Goal: Transaction & Acquisition: Book appointment/travel/reservation

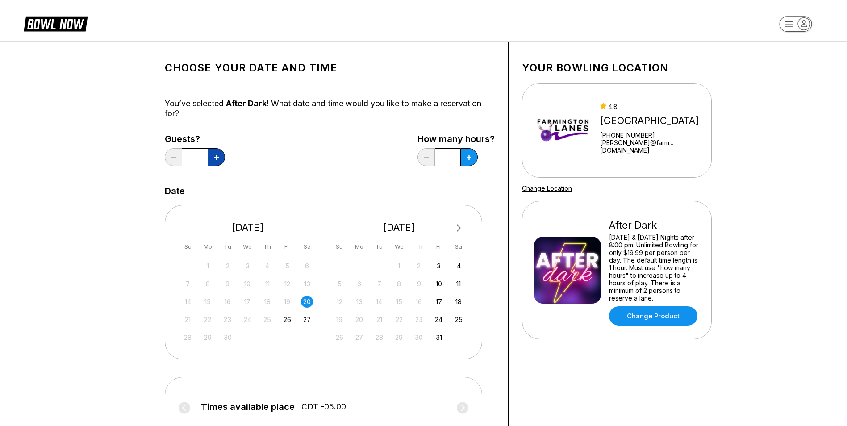
click at [221, 159] on button at bounding box center [216, 157] width 17 height 18
type input "*"
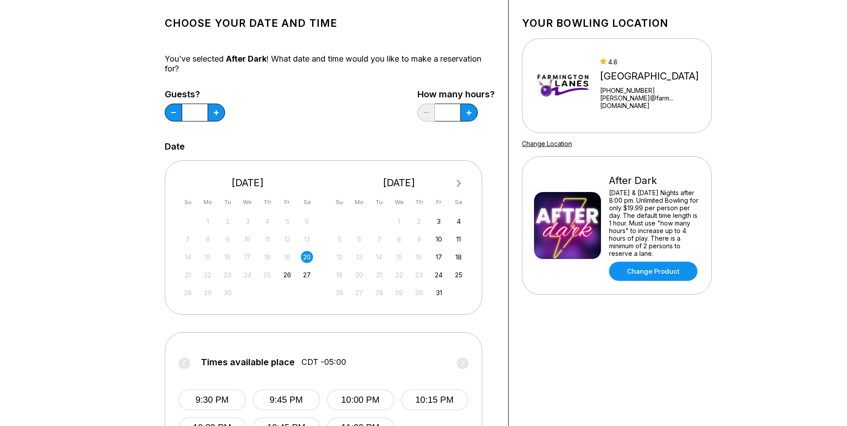
scroll to position [89, 0]
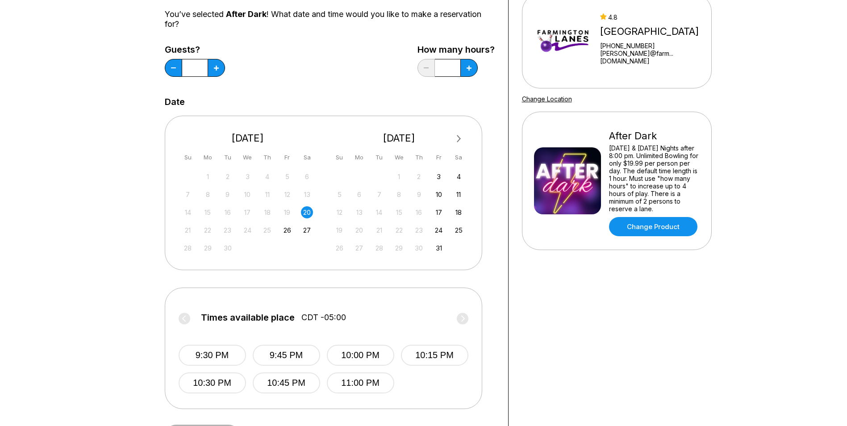
click at [307, 212] on div "20" at bounding box center [307, 212] width 12 height 12
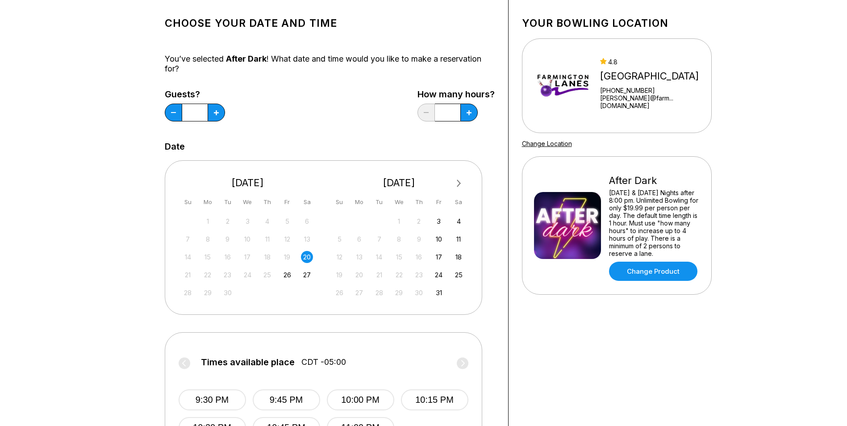
scroll to position [0, 0]
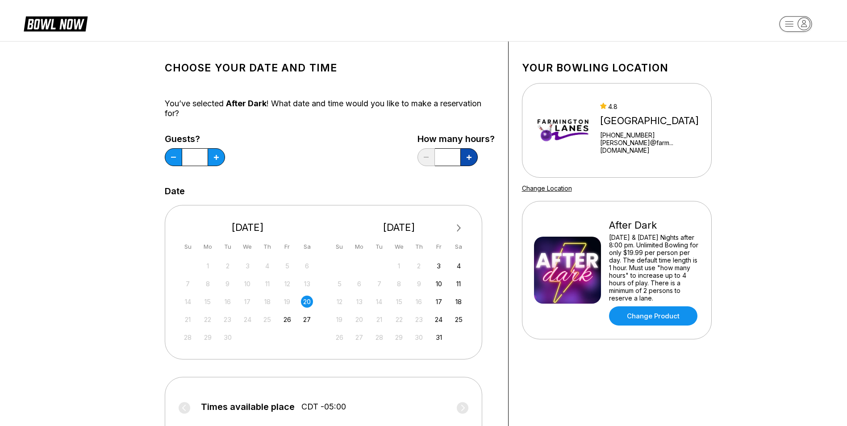
click at [466, 154] on button at bounding box center [468, 157] width 17 height 18
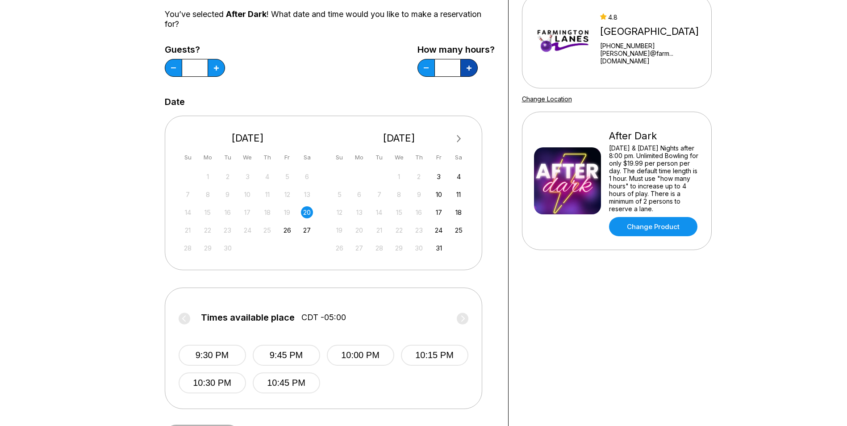
click at [467, 71] on button at bounding box center [468, 68] width 17 height 18
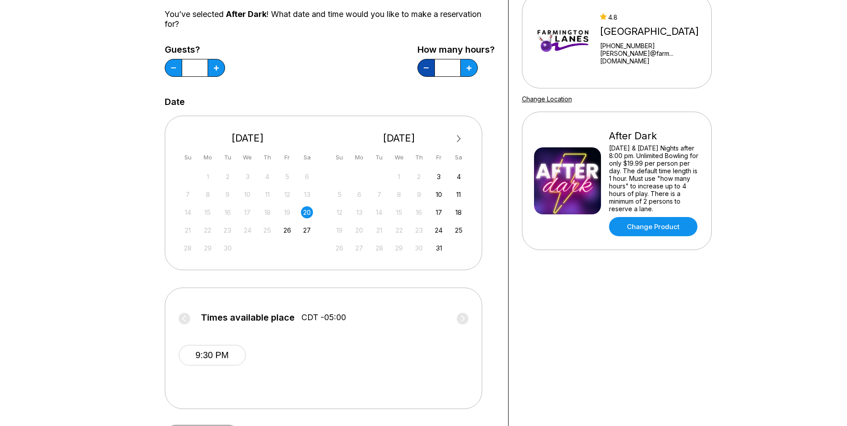
click at [430, 69] on button at bounding box center [426, 68] width 17 height 18
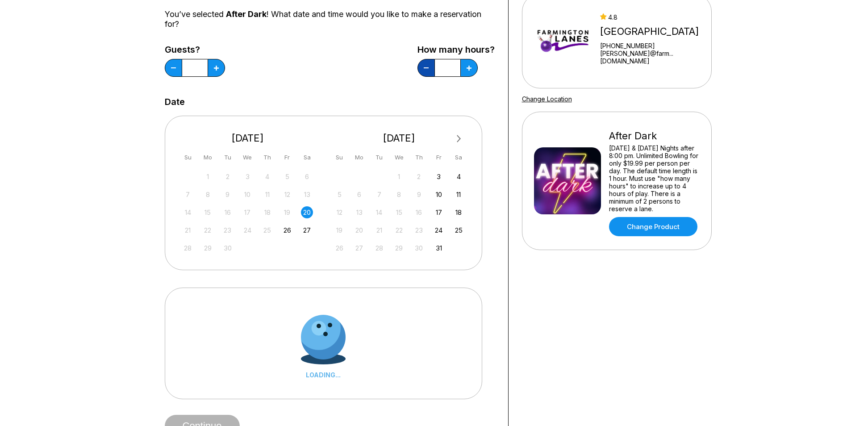
click at [430, 69] on button at bounding box center [426, 68] width 17 height 18
type input "*"
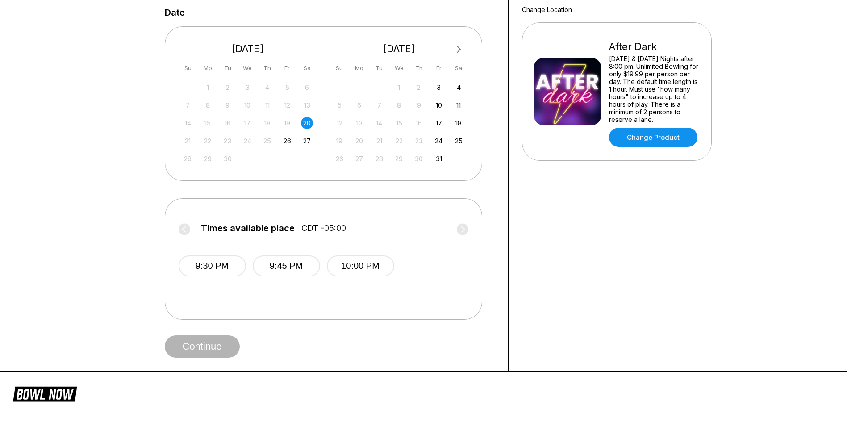
scroll to position [223, 0]
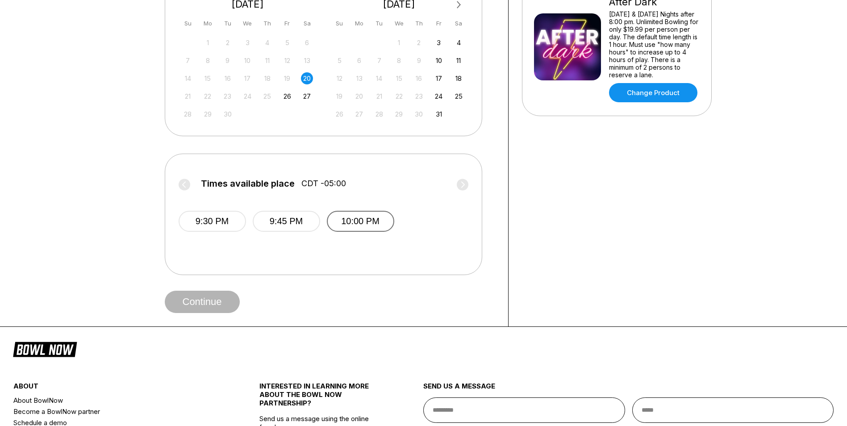
click at [379, 218] on button "10:00 PM" at bounding box center [360, 221] width 67 height 21
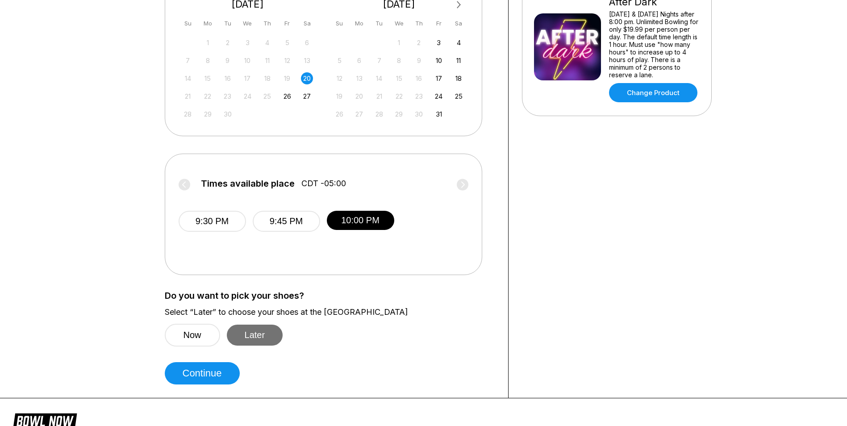
click at [253, 338] on button "Later" at bounding box center [255, 335] width 56 height 21
click at [222, 372] on button "Continue" at bounding box center [202, 373] width 75 height 22
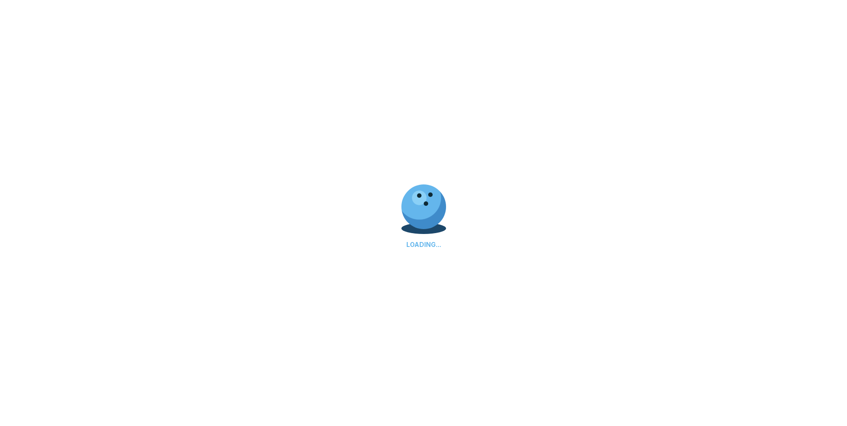
select select "**"
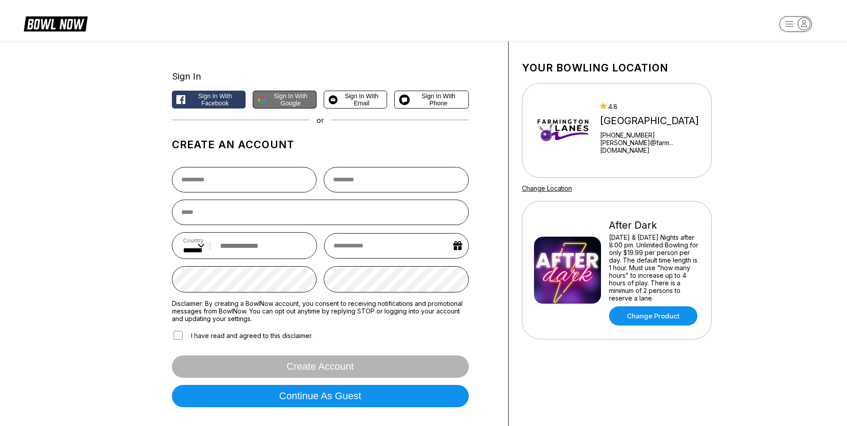
click at [283, 101] on span "Sign in with Google" at bounding box center [291, 99] width 42 height 14
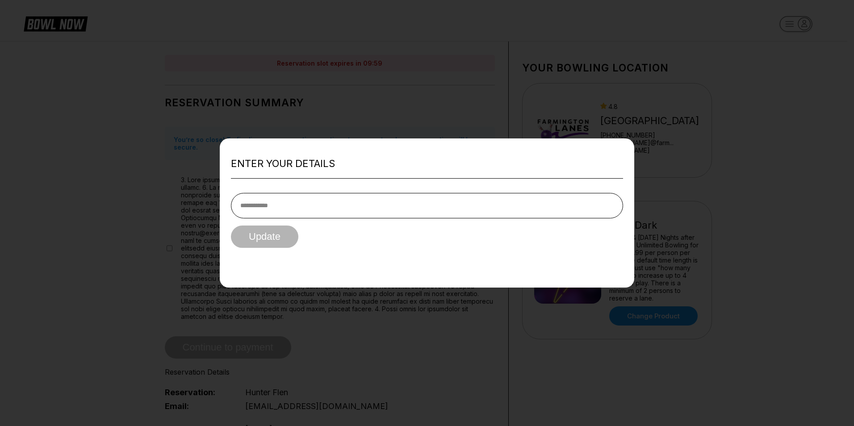
click at [285, 200] on input "tel" at bounding box center [427, 205] width 392 height 25
type input "**********"
click at [231, 226] on button "Update" at bounding box center [264, 237] width 67 height 22
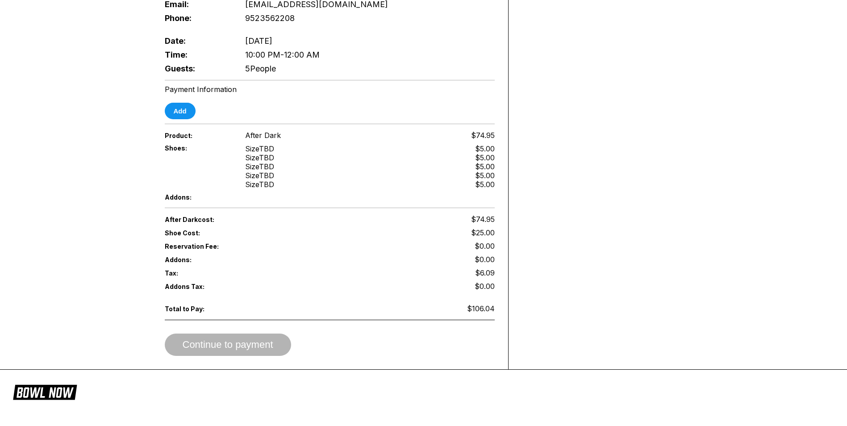
scroll to position [447, 0]
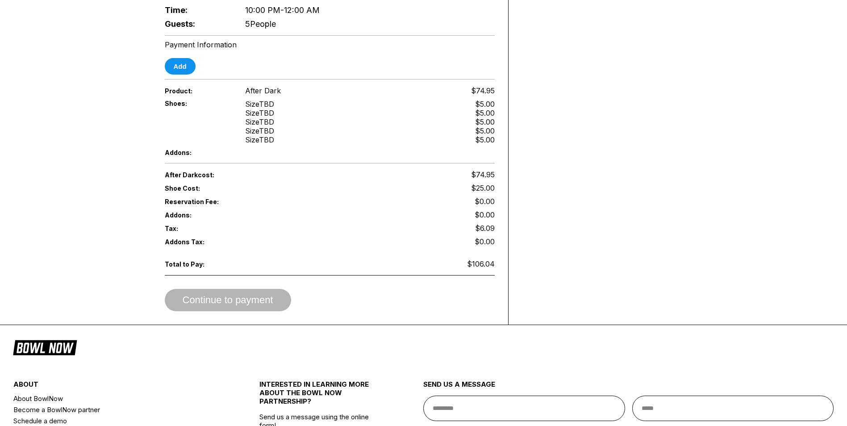
click at [267, 292] on div "Continue to payment" at bounding box center [330, 300] width 330 height 22
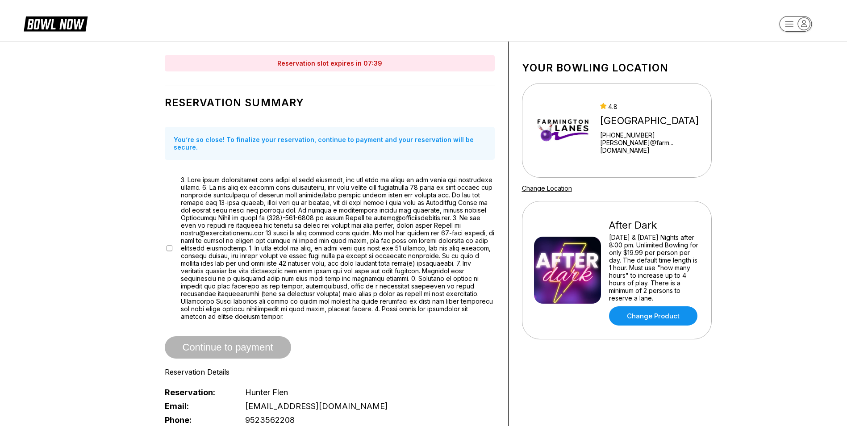
scroll to position [223, 0]
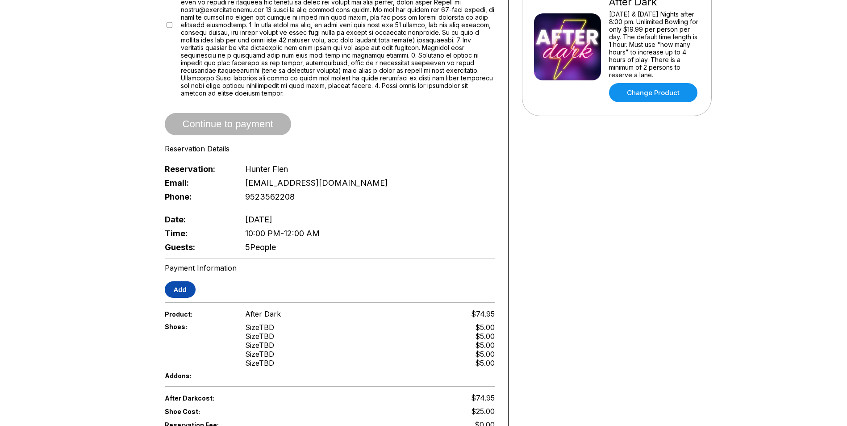
click at [184, 281] on button "Add" at bounding box center [180, 289] width 31 height 17
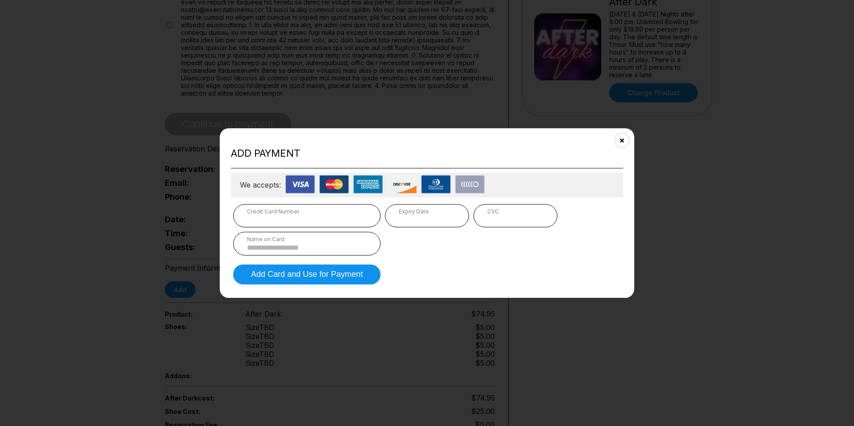
click at [614, 137] on div "Add payment We accepts: Credit Card Number Expiry Date CVC Name on Card Add Car…" at bounding box center [427, 213] width 414 height 170
click at [620, 137] on button "Close" at bounding box center [622, 140] width 22 height 22
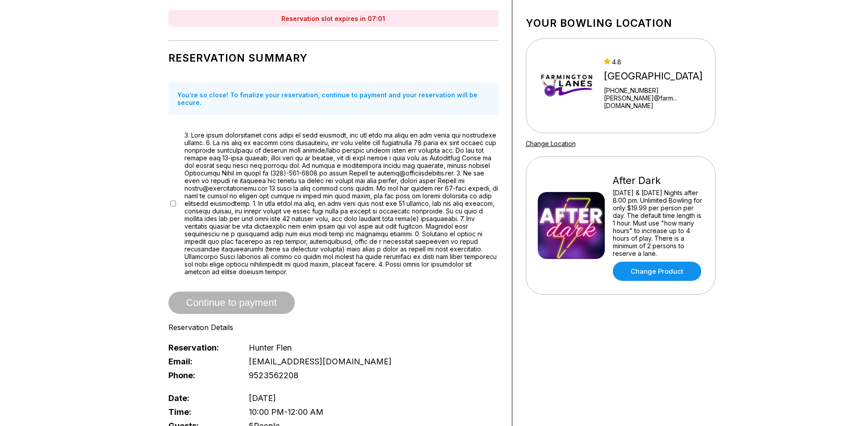
scroll to position [0, 0]
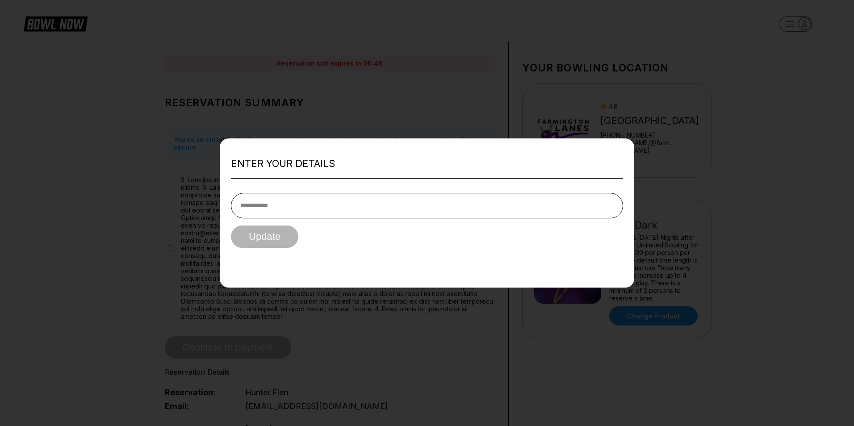
click at [315, 79] on div at bounding box center [427, 213] width 854 height 426
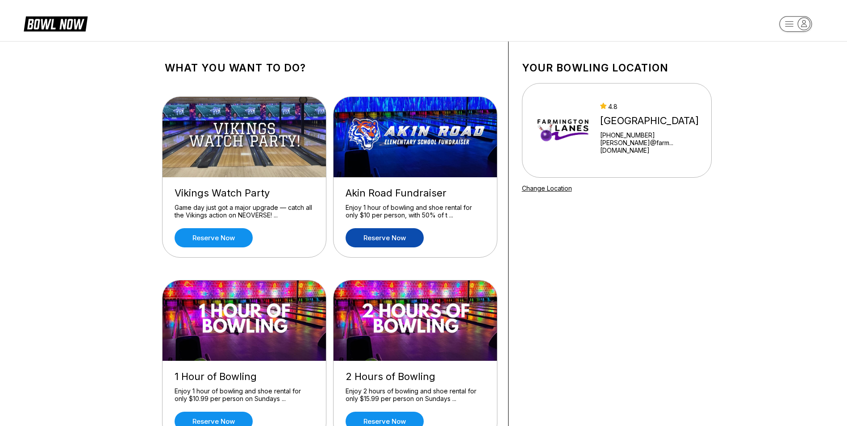
click at [381, 237] on link "Reserve now" at bounding box center [385, 237] width 78 height 19
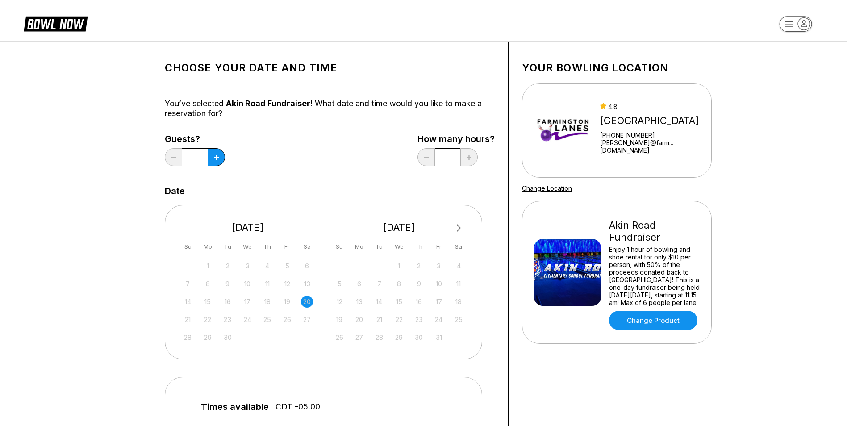
scroll to position [45, 0]
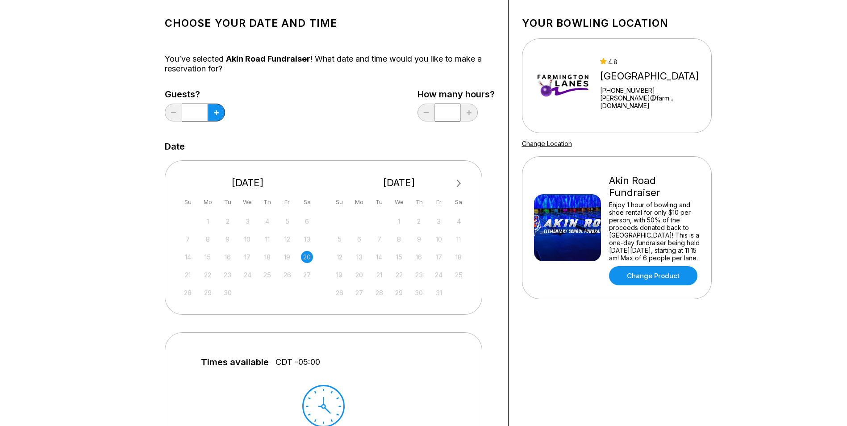
click at [307, 255] on div "20" at bounding box center [307, 257] width 12 height 12
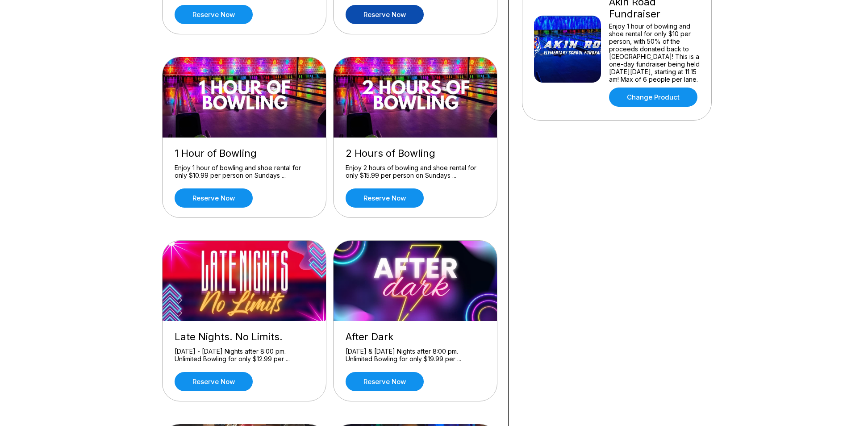
scroll to position [268, 0]
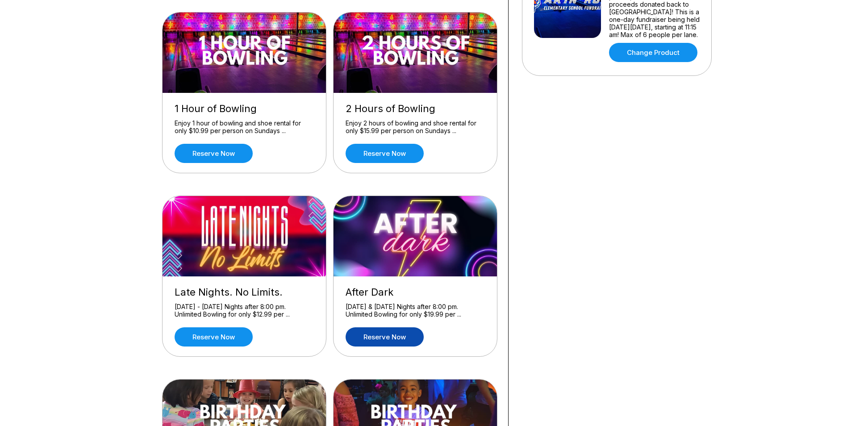
click at [391, 333] on link "Reserve now" at bounding box center [385, 336] width 78 height 19
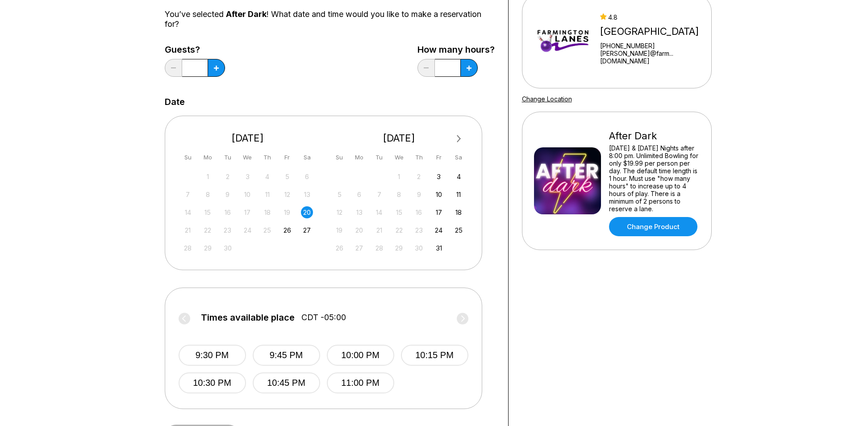
scroll to position [179, 0]
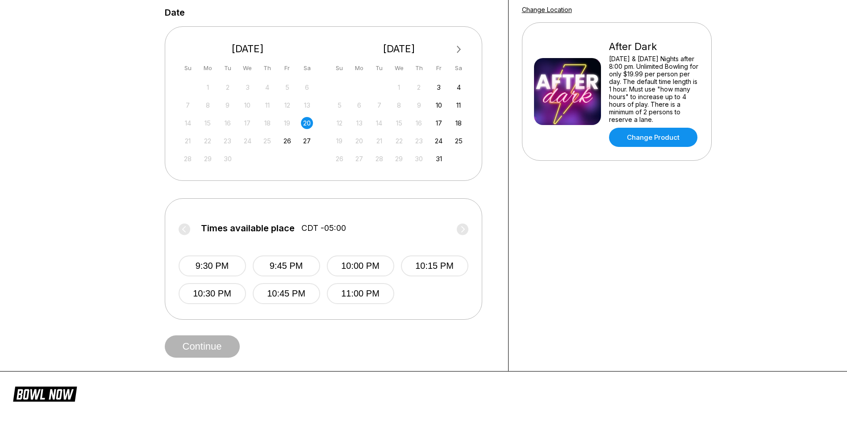
click at [309, 120] on div "20" at bounding box center [307, 123] width 12 height 12
click at [362, 263] on button "10:00 PM" at bounding box center [360, 265] width 67 height 21
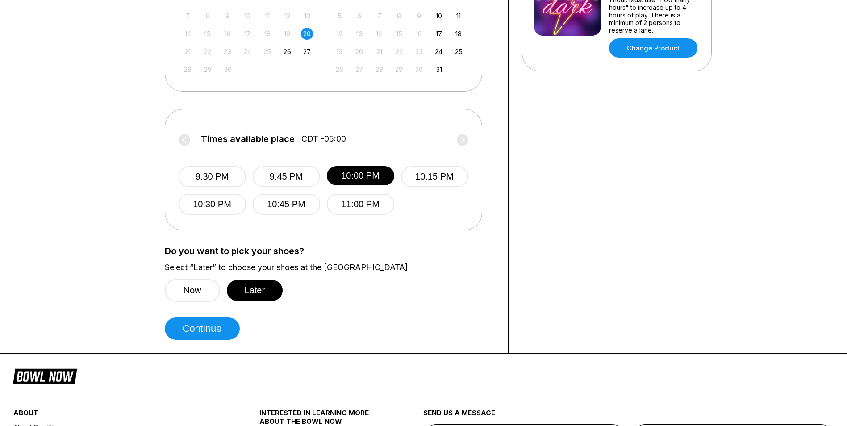
scroll to position [313, 0]
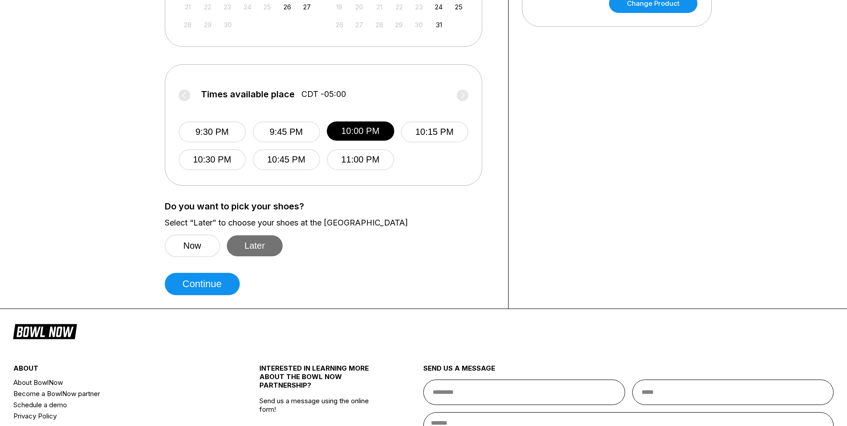
click at [247, 248] on button "Later" at bounding box center [255, 245] width 56 height 21
click at [228, 283] on button "Continue" at bounding box center [202, 284] width 75 height 22
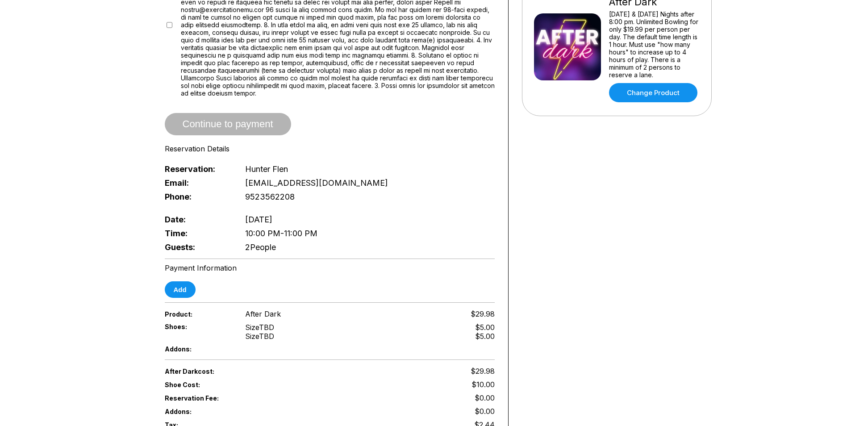
scroll to position [45, 0]
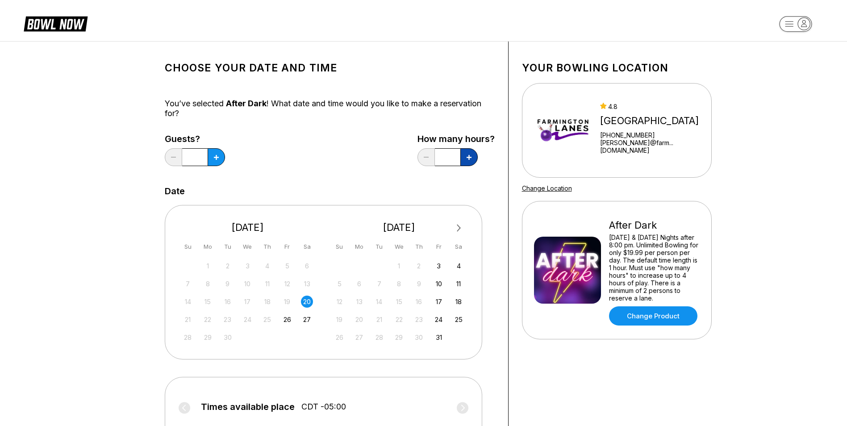
click at [468, 153] on button at bounding box center [468, 157] width 17 height 18
type input "*"
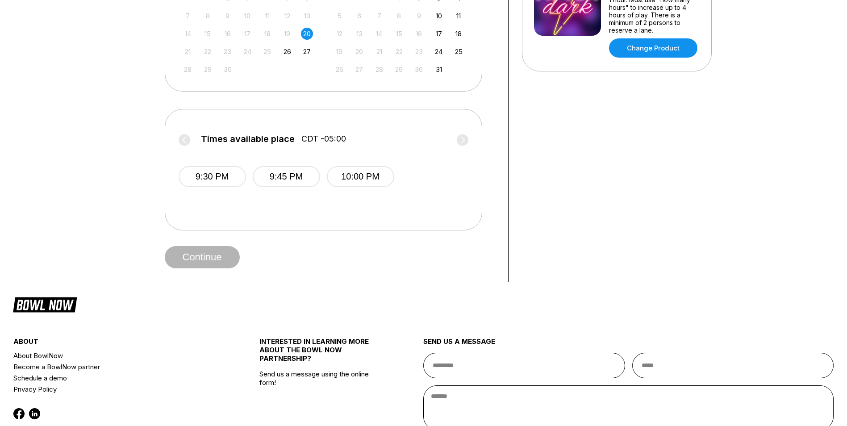
scroll to position [313, 0]
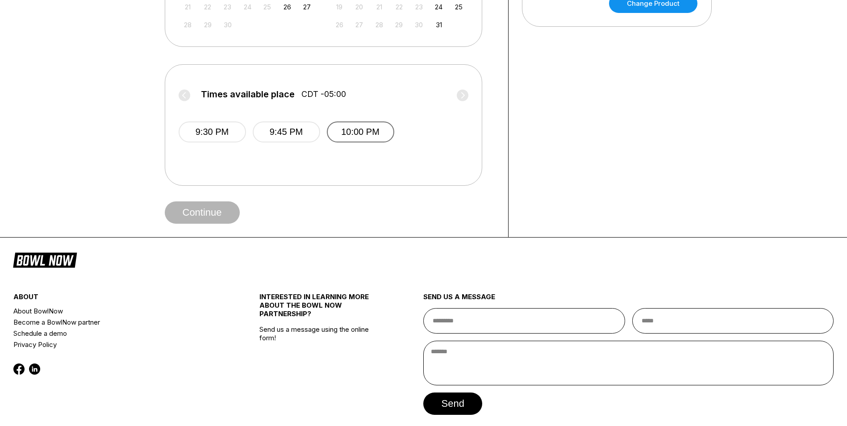
click at [358, 137] on button "10:00 PM" at bounding box center [360, 131] width 67 height 21
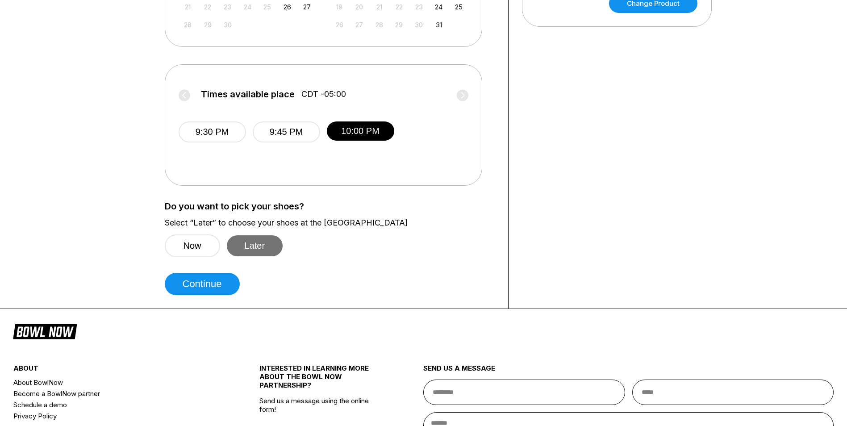
click at [273, 245] on button "Later" at bounding box center [255, 245] width 56 height 21
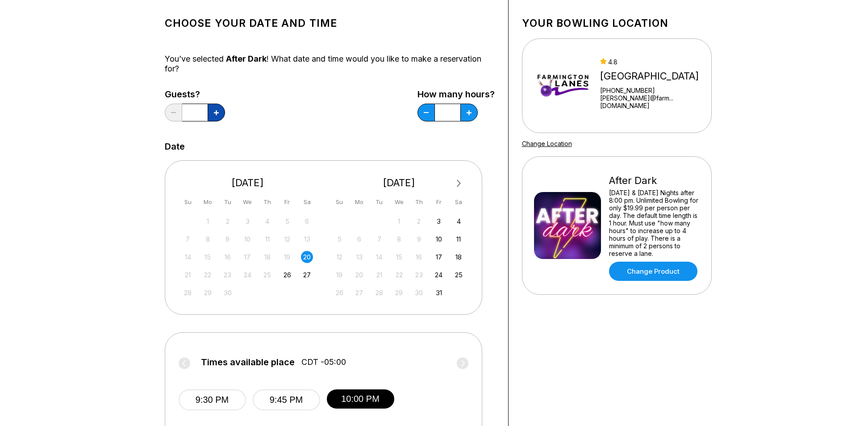
click at [216, 106] on button at bounding box center [216, 113] width 17 height 18
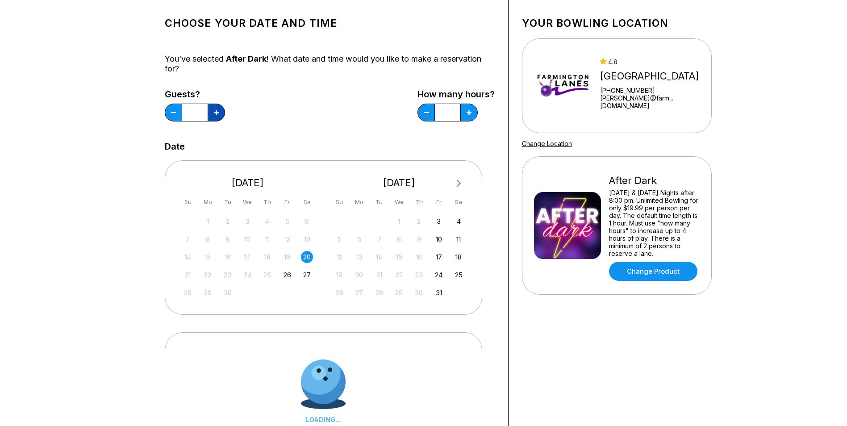
click at [216, 106] on button at bounding box center [216, 113] width 17 height 18
type input "*"
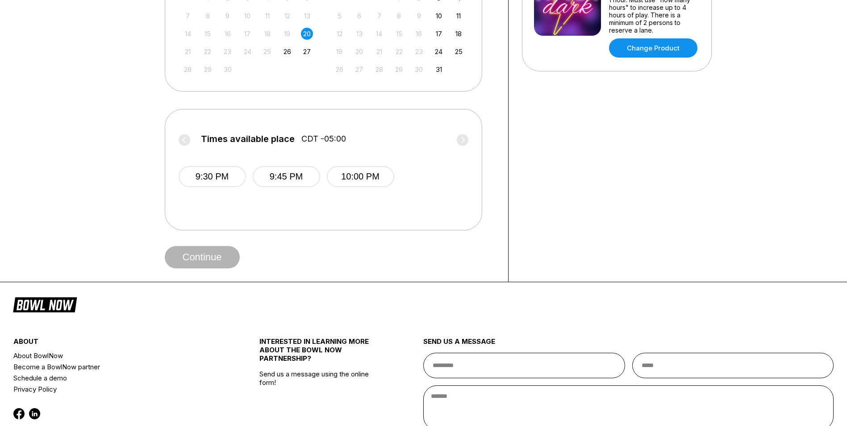
scroll to position [313, 0]
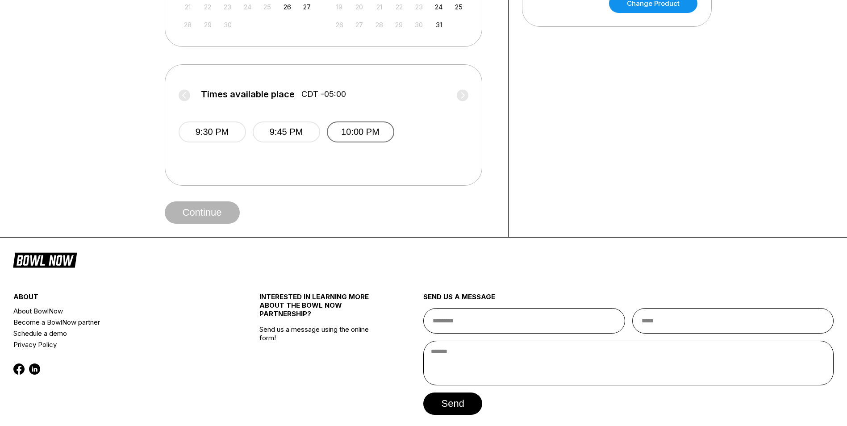
click at [371, 135] on button "10:00 PM" at bounding box center [360, 131] width 67 height 21
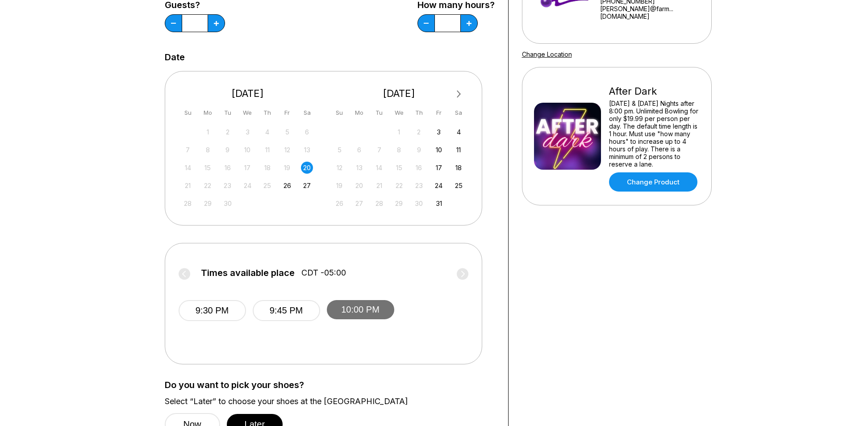
scroll to position [223, 0]
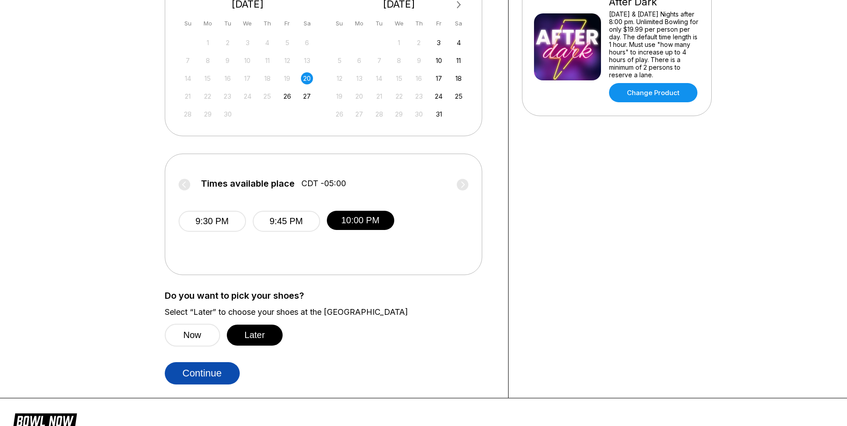
click at [219, 375] on button "Continue" at bounding box center [202, 373] width 75 height 22
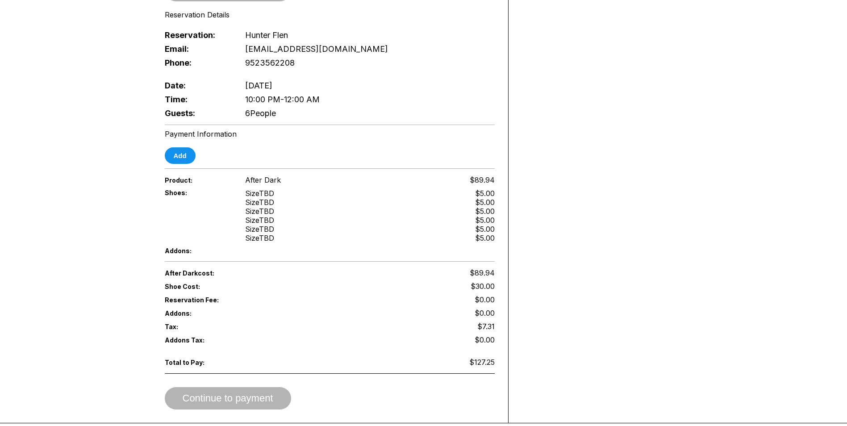
scroll to position [313, 0]
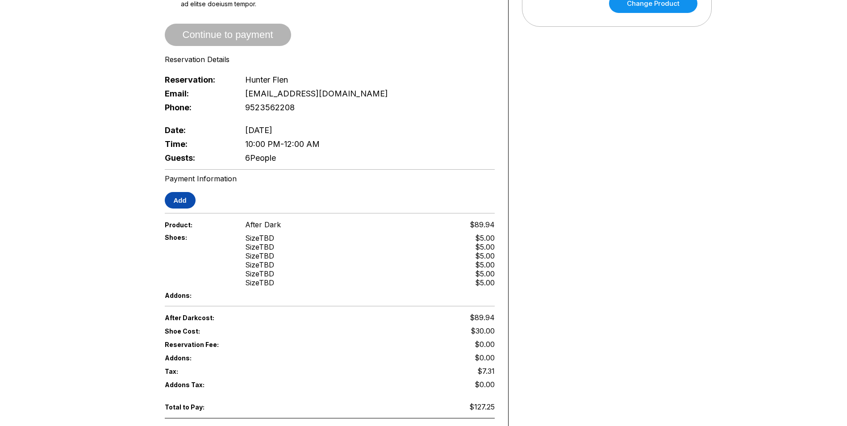
click at [191, 196] on button "Add" at bounding box center [180, 200] width 31 height 17
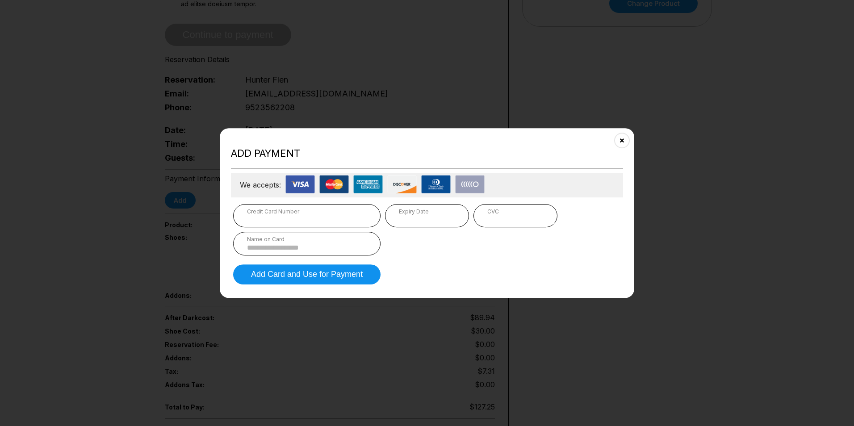
click at [273, 209] on div "Credit Card Number" at bounding box center [307, 211] width 120 height 7
click at [403, 211] on div "Expiry Date" at bounding box center [427, 211] width 56 height 7
click at [405, 225] on div "Expiry Date" at bounding box center [427, 215] width 84 height 23
click at [337, 250] on input at bounding box center [307, 248] width 120 height 8
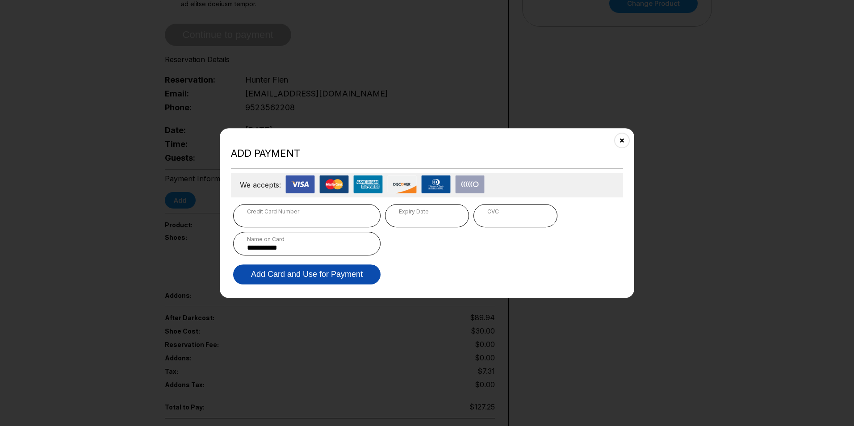
type input "**********"
click at [358, 274] on button "Add Card and Use for Payment" at bounding box center [306, 274] width 147 height 20
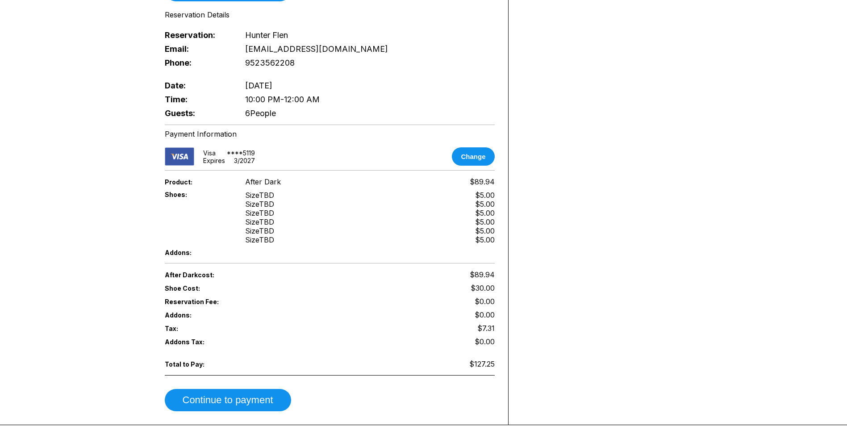
scroll to position [536, 0]
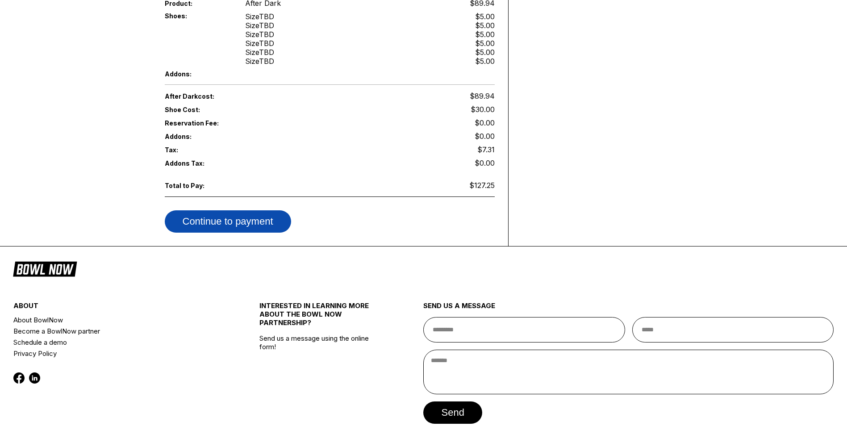
click at [273, 213] on button "Continue to payment" at bounding box center [228, 221] width 126 height 22
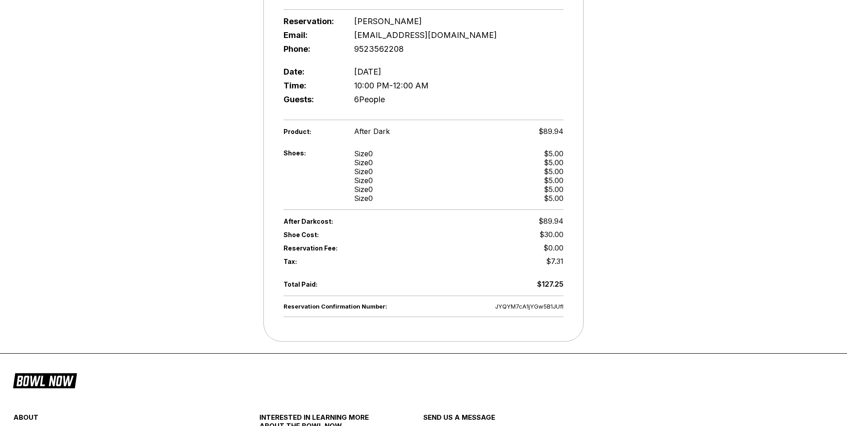
scroll to position [179, 0]
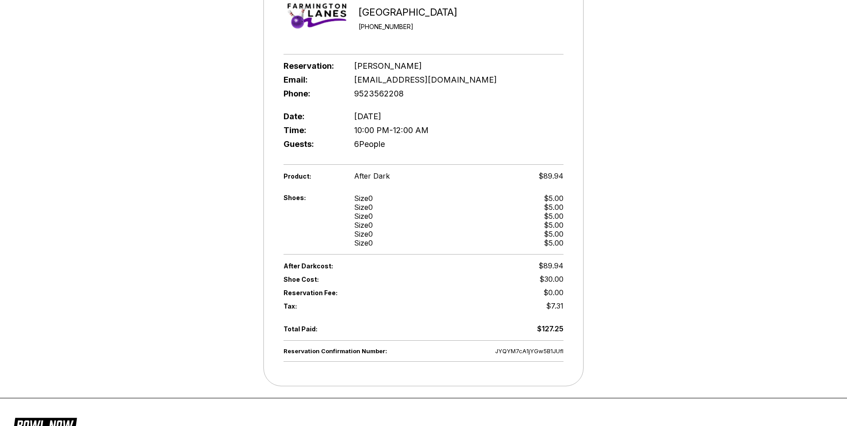
click at [465, 123] on div "Date: Saturday ,September 20" at bounding box center [424, 116] width 280 height 14
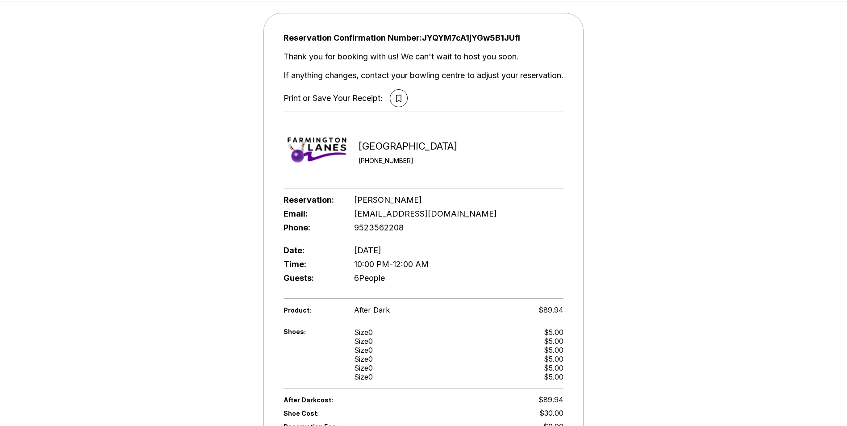
scroll to position [0, 0]
